Goal: Task Accomplishment & Management: Manage account settings

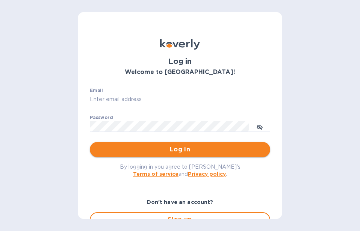
type input "[EMAIL_ADDRESS][DOMAIN_NAME]"
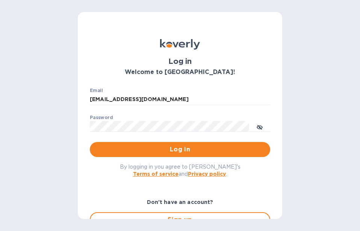
click at [145, 148] on span "Log in" at bounding box center [180, 149] width 168 height 9
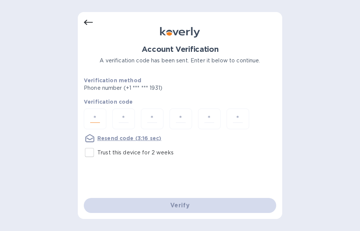
click at [92, 119] on input "number" at bounding box center [95, 119] width 16 height 14
click at [90, 154] on input "Trust this device for 2 weeks" at bounding box center [90, 153] width 16 height 16
checkbox input "true"
click at [95, 123] on input "number" at bounding box center [95, 119] width 16 height 14
type input "9"
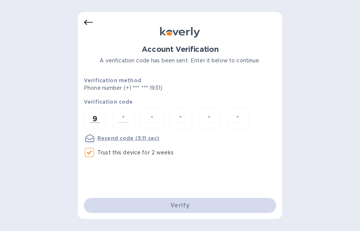
type input "0"
type input "7"
type input "4"
type input "3"
type input "2"
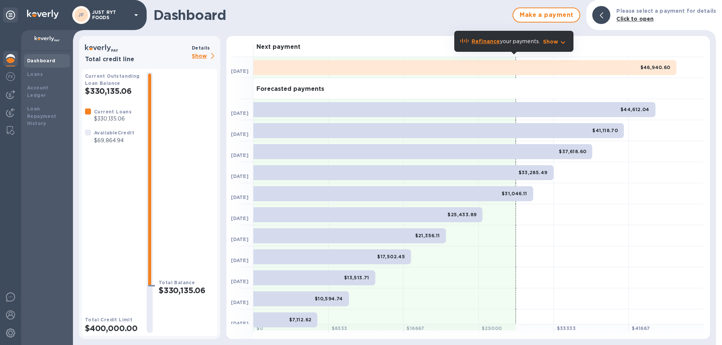
drag, startPoint x: 150, startPoint y: 194, endPoint x: 154, endPoint y: 289, distance: 94.8
click at [156, 231] on div at bounding box center [150, 202] width 18 height 261
